Goal: Task Accomplishment & Management: Manage account settings

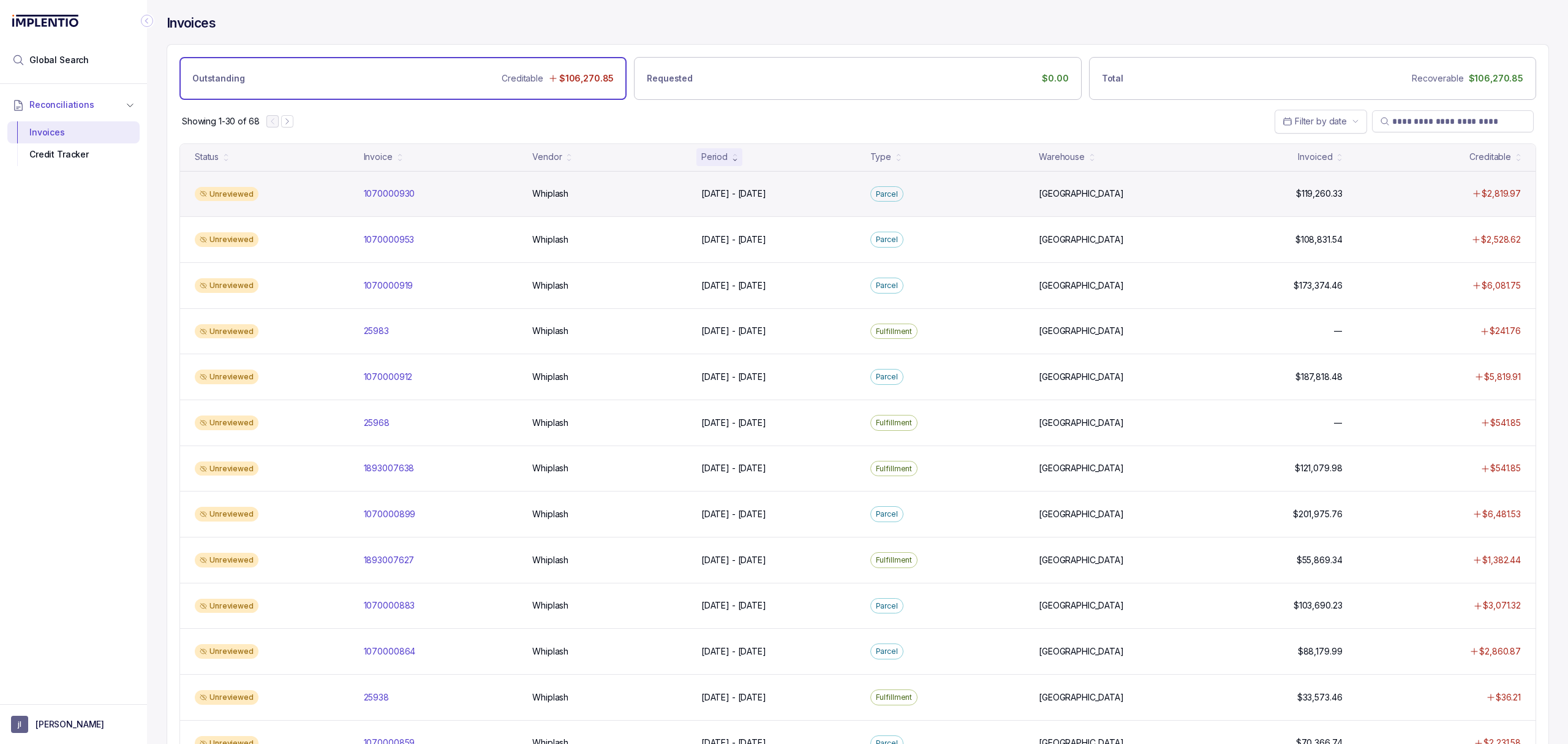
click at [395, 202] on div "Unreviewed 1070000930 1070000930 Whiplash Whiplash [DATE] - [DATE] [DATE] - [DA…" at bounding box center [858, 194] width 1355 height 46
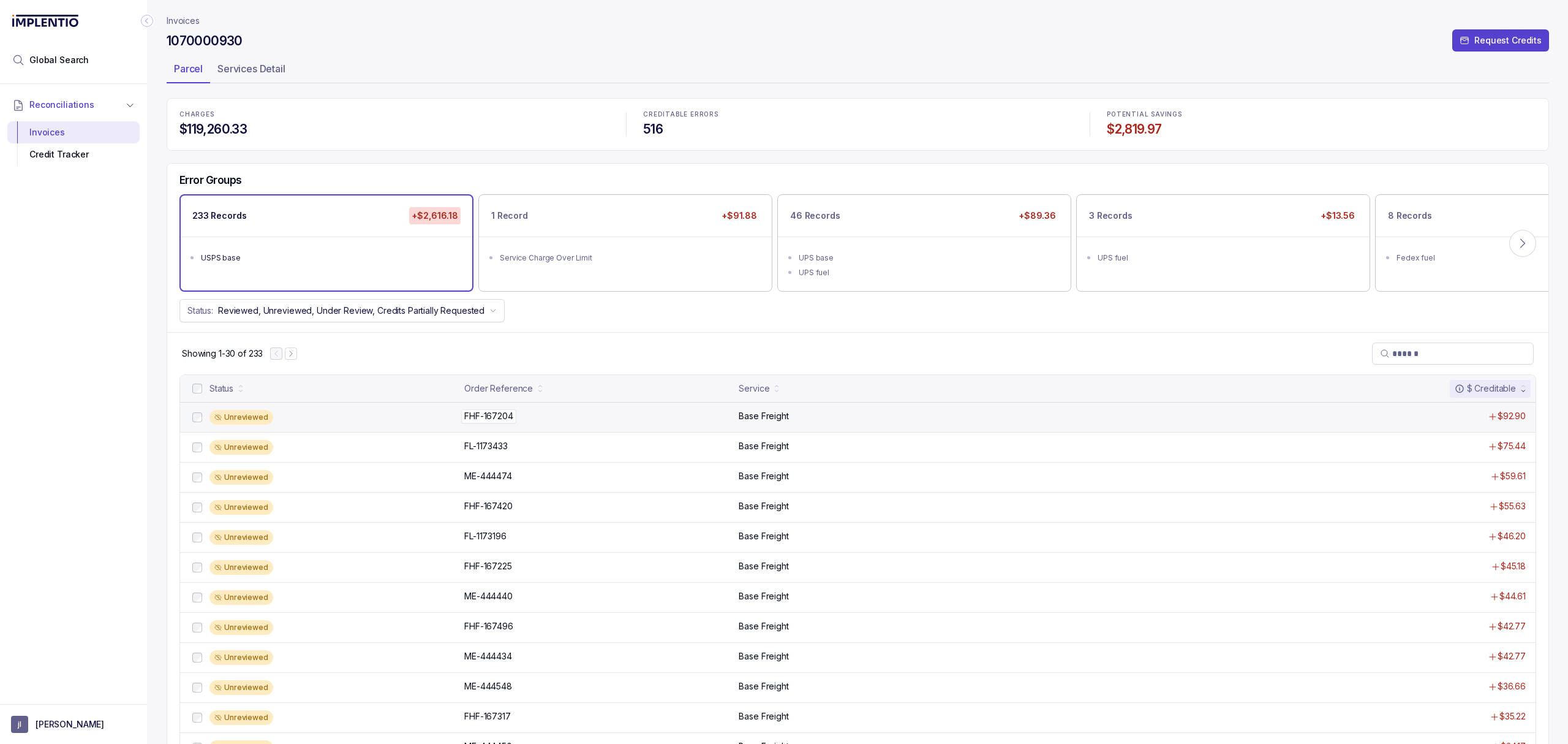
click at [473, 414] on p "FHF-167204" at bounding box center [489, 415] width 55 height 14
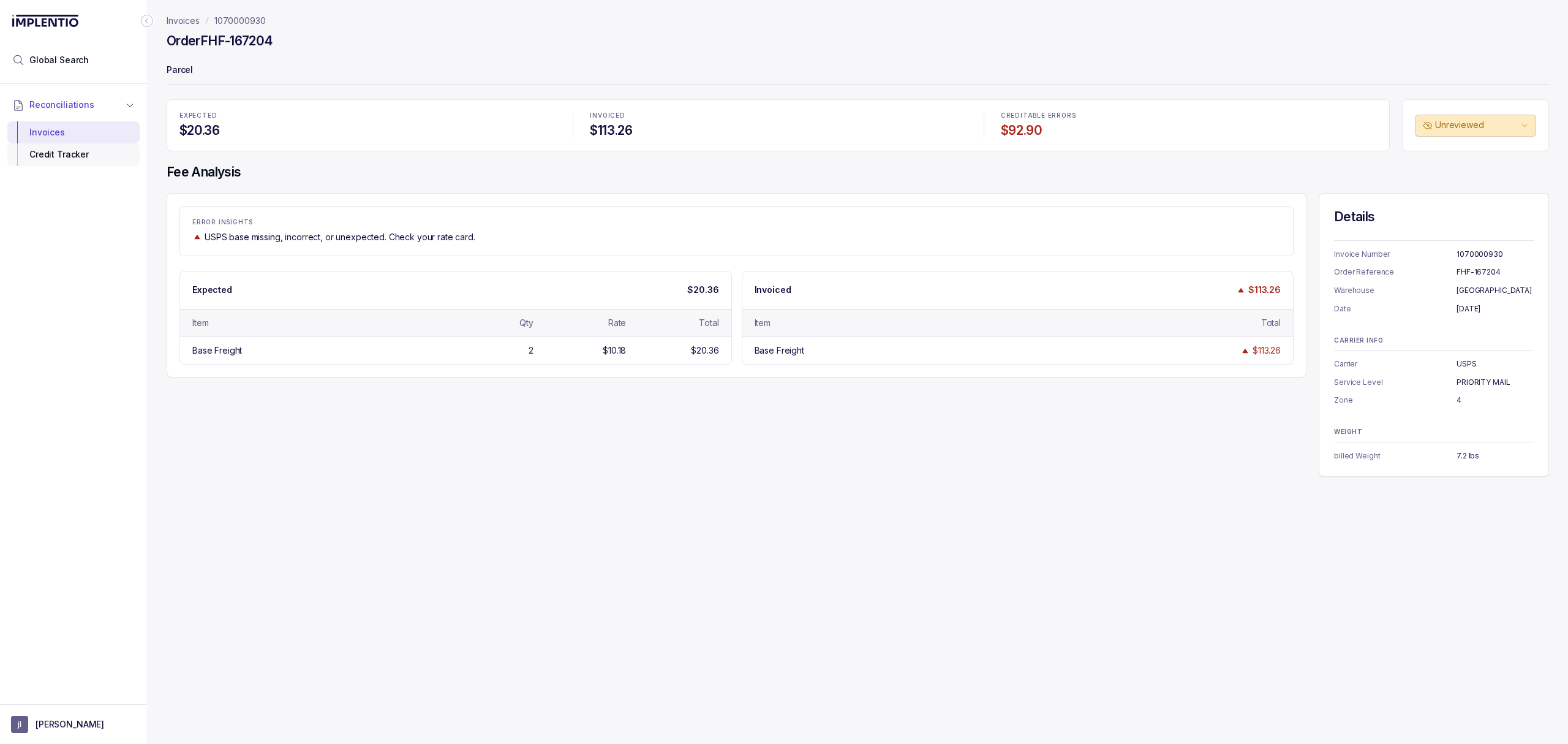
click at [62, 158] on div "Credit Tracker" at bounding box center [73, 155] width 112 height 22
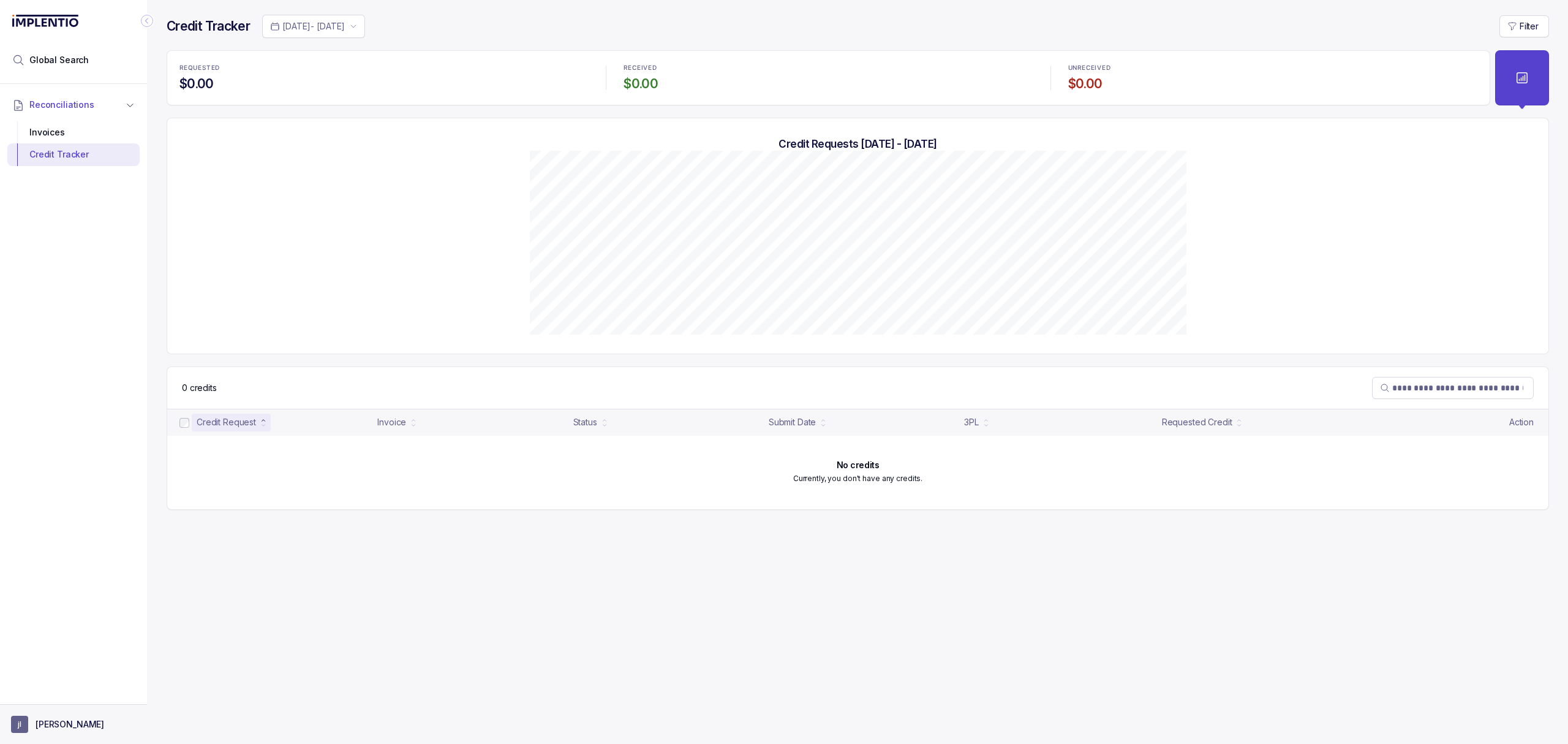
click at [45, 726] on p "[PERSON_NAME]" at bounding box center [70, 724] width 69 height 12
click at [43, 705] on div "Logout" at bounding box center [73, 697] width 116 height 14
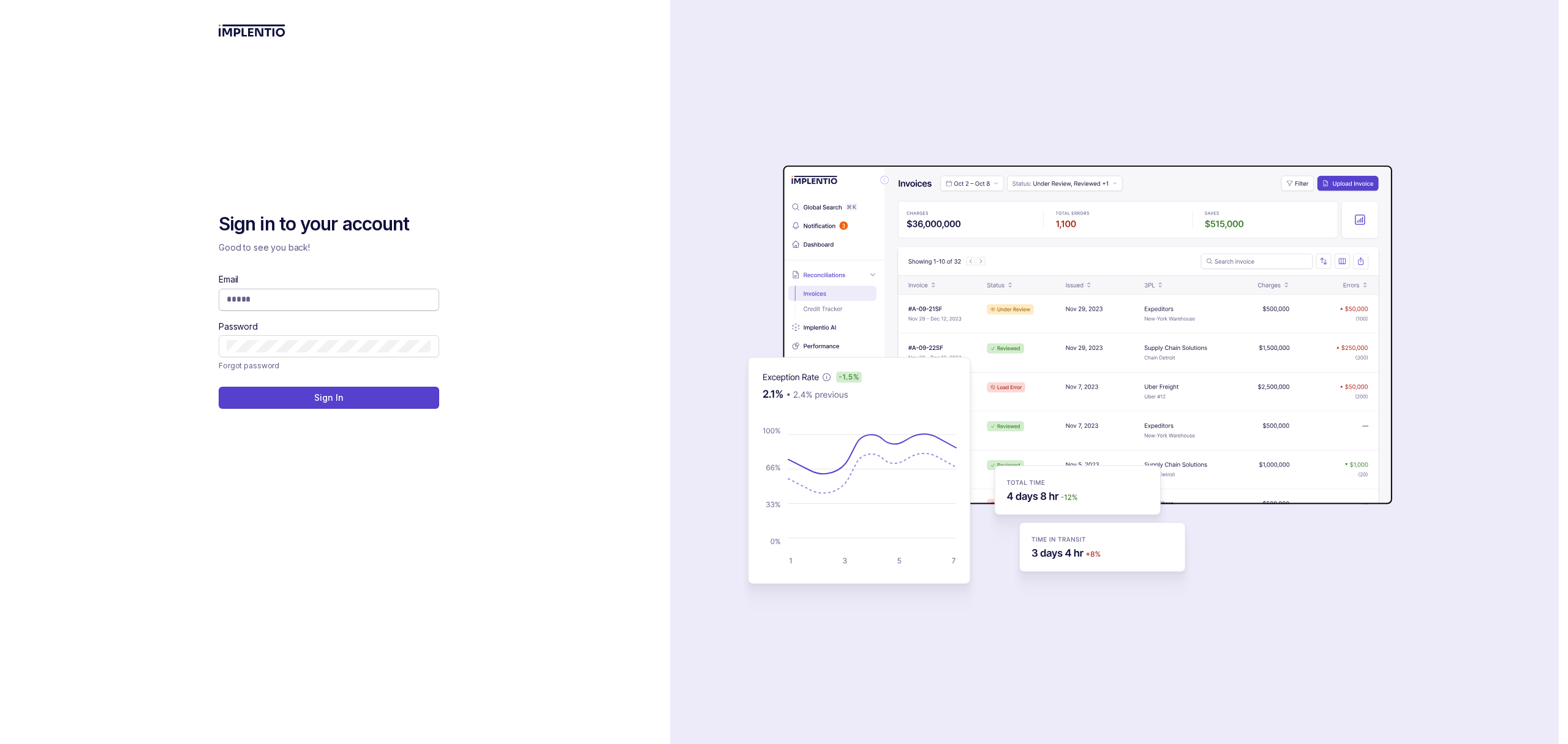
click at [251, 305] on input "Email" at bounding box center [328, 298] width 205 height 12
type input "**********"
